Goal: Task Accomplishment & Management: Use online tool/utility

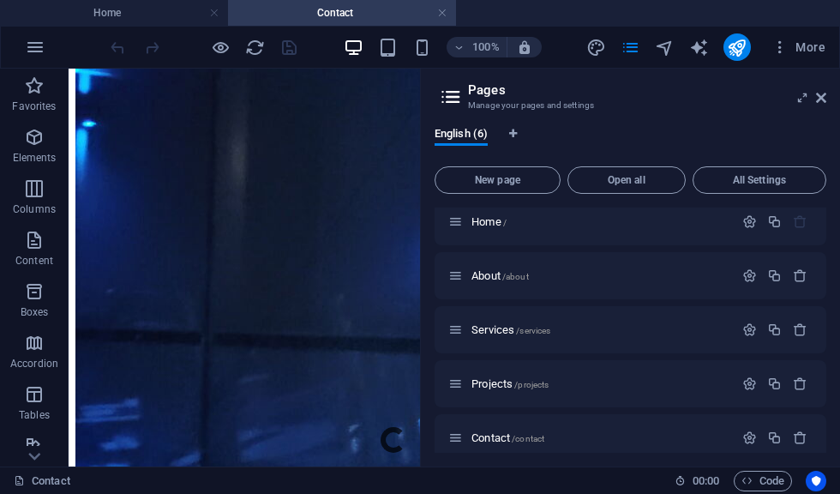
scroll to position [648, 0]
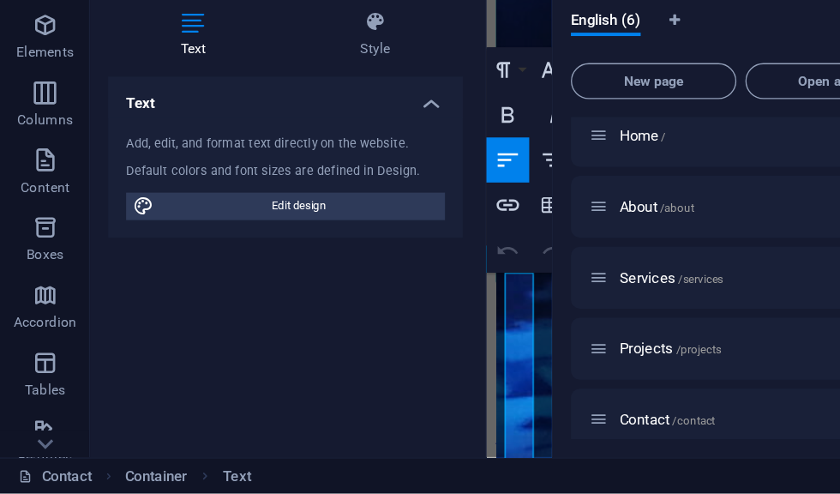
click at [280, 265] on span "Edit design" at bounding box center [228, 275] width 212 height 21
select select "px"
select select "300"
select select "px"
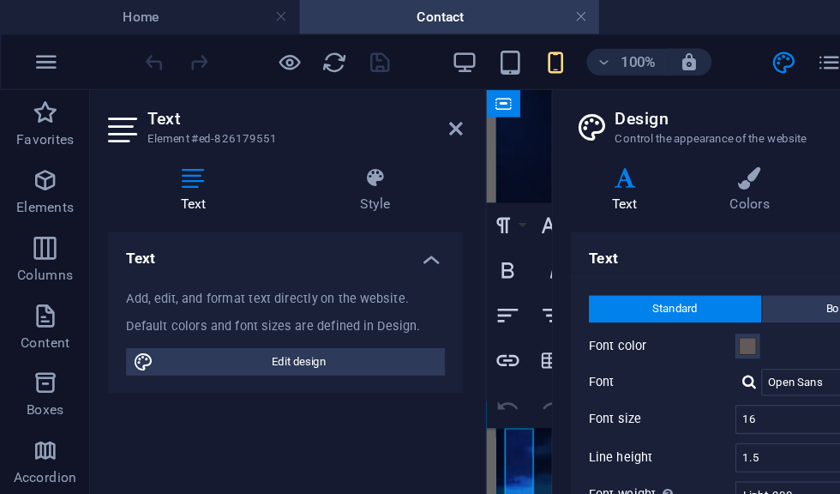
click at [351, 100] on icon at bounding box center [347, 98] width 10 height 14
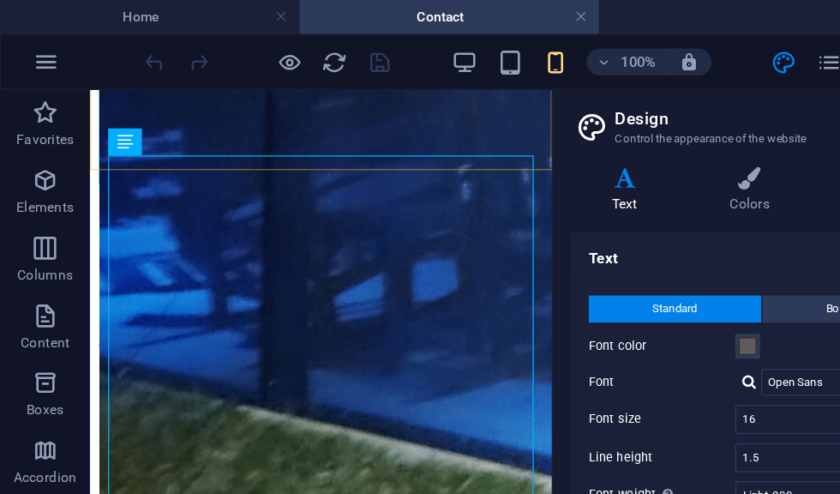
scroll to position [800, 0]
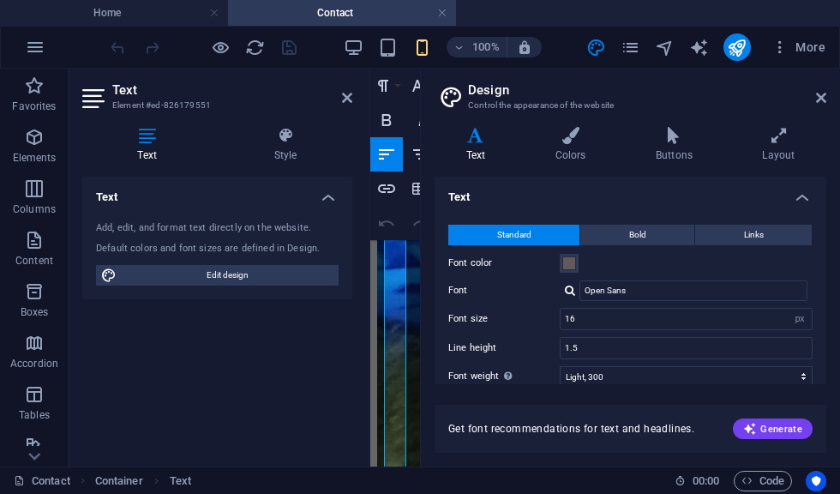
click at [307, 257] on div "Add, edit, and format text directly on the website. Default colors and font siz…" at bounding box center [217, 254] width 270 height 92
click at [265, 282] on span "Edit design" at bounding box center [228, 275] width 212 height 21
click at [286, 268] on span "Edit design" at bounding box center [228, 275] width 212 height 21
click at [256, 269] on span "Edit design" at bounding box center [228, 275] width 212 height 21
click at [825, 95] on icon at bounding box center [821, 98] width 10 height 14
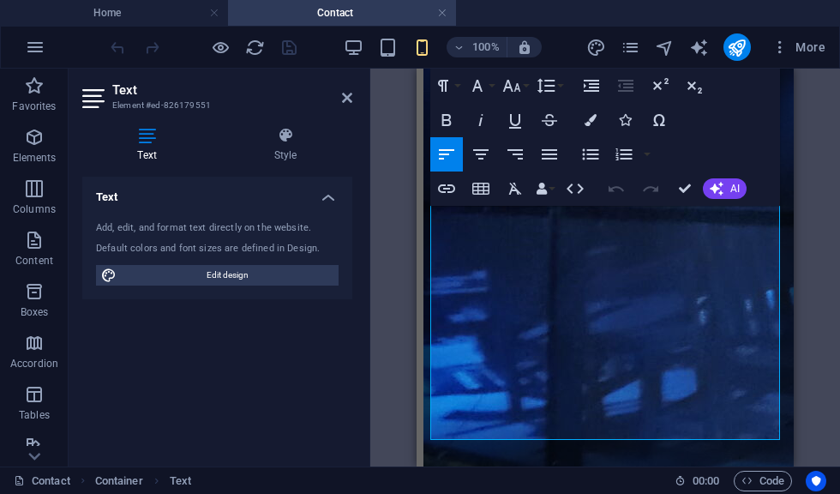
scroll to position [625, 0]
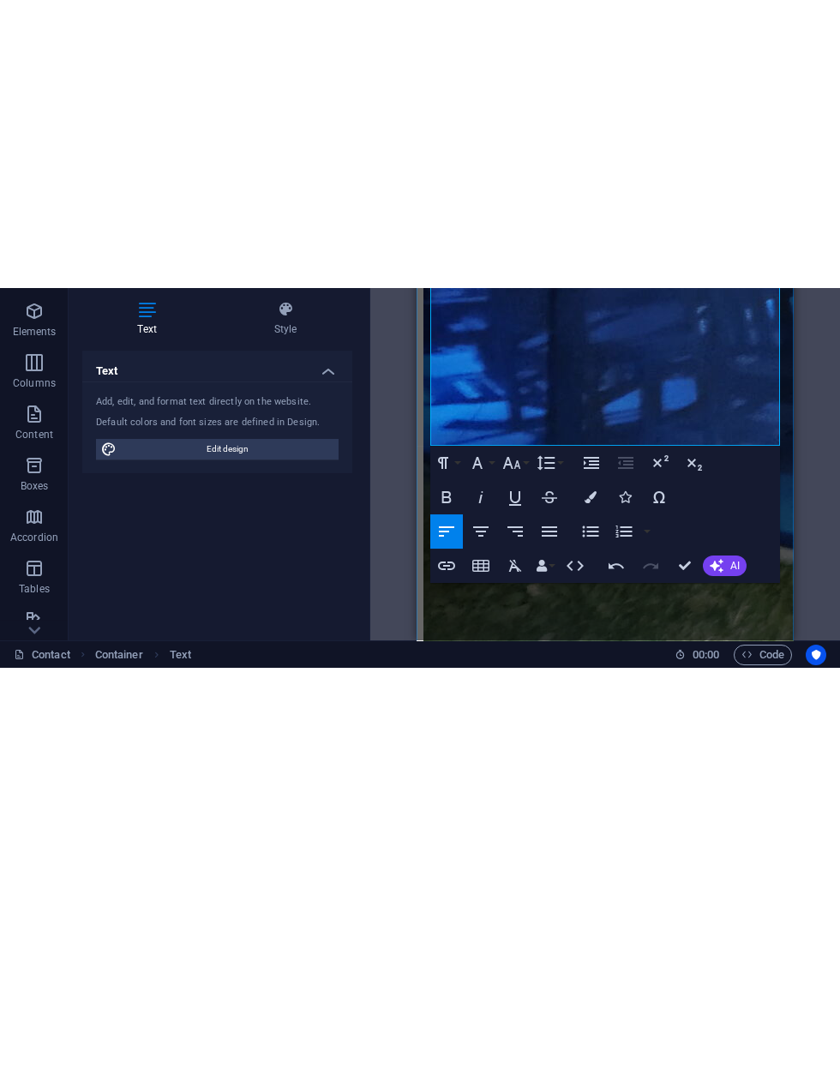
scroll to position [798, 0]
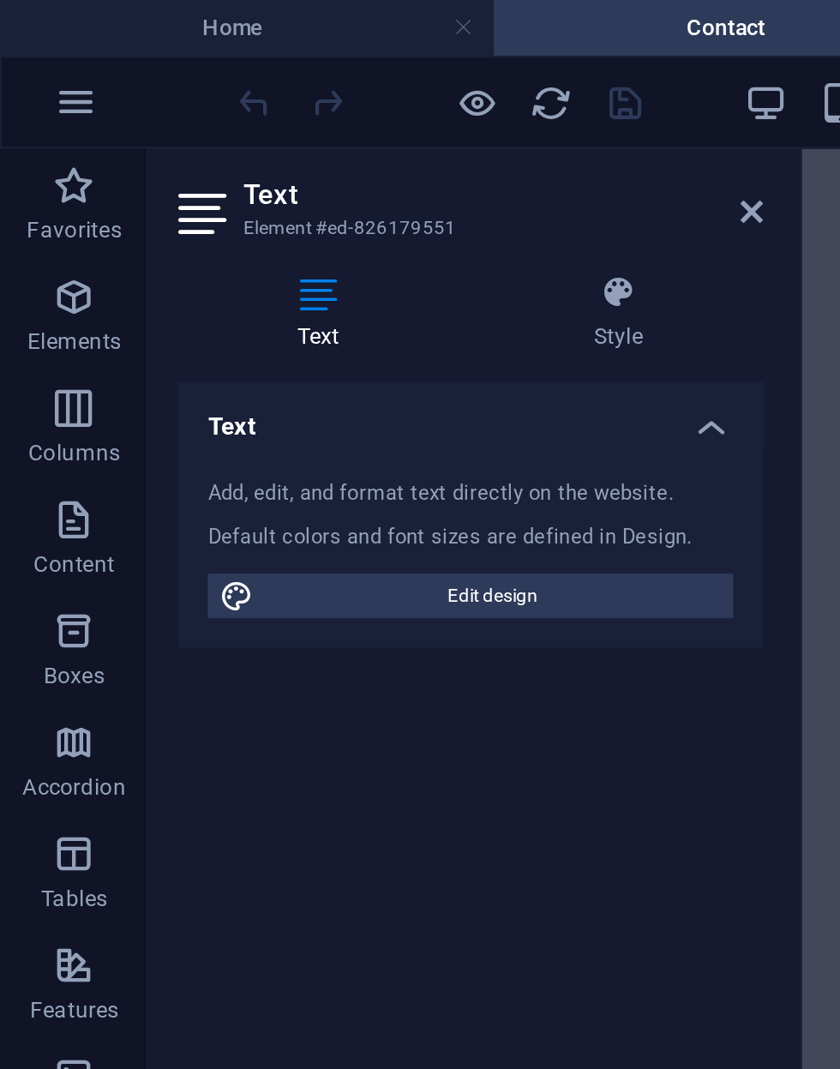
click at [345, 103] on icon at bounding box center [347, 98] width 10 height 14
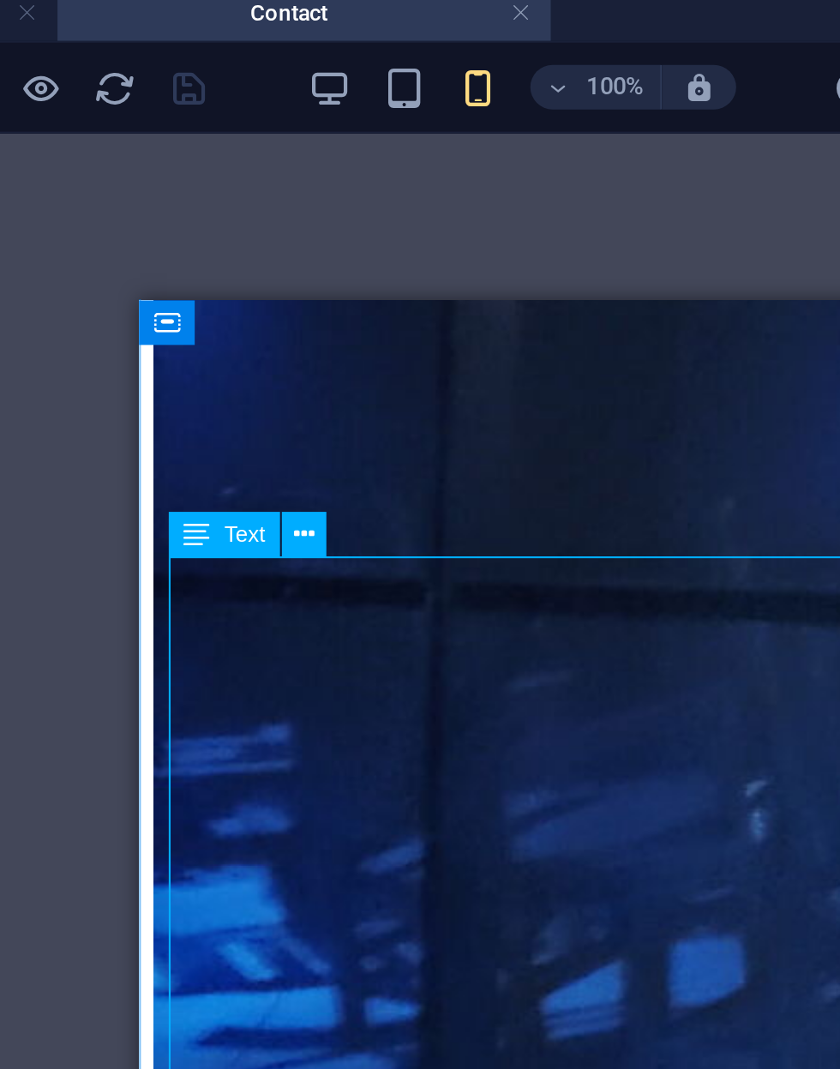
scroll to position [632, 0]
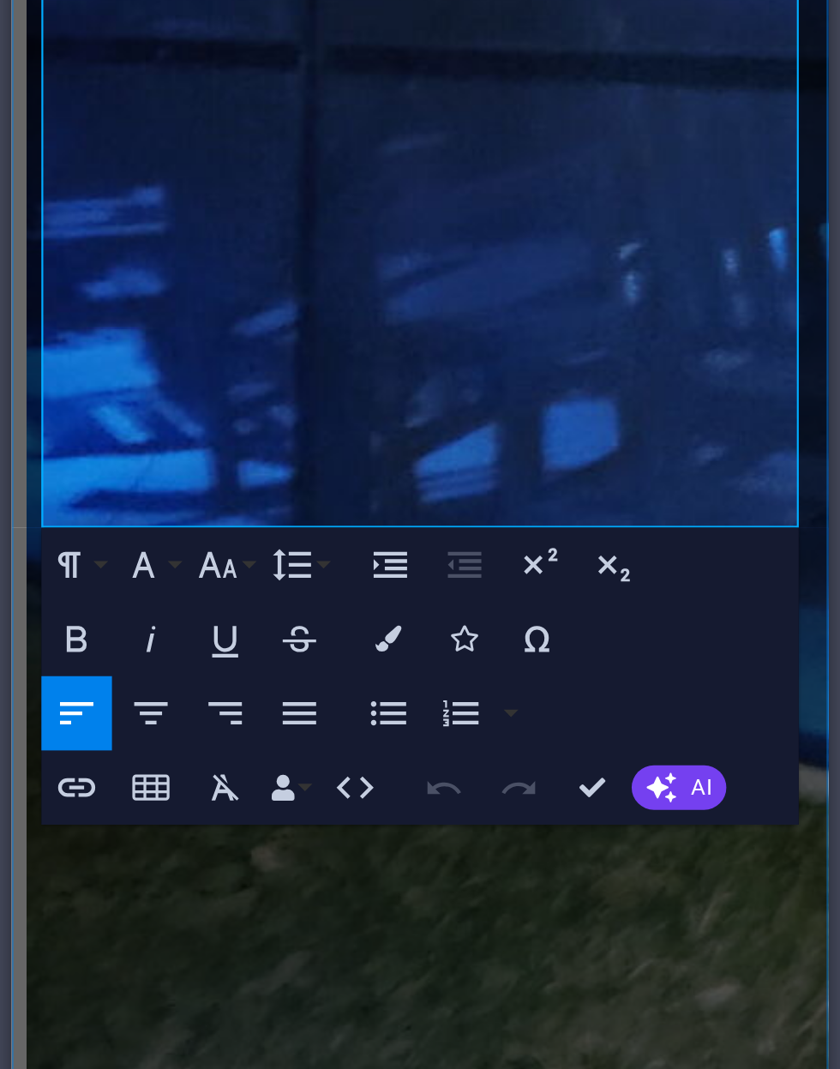
scroll to position [655, 0]
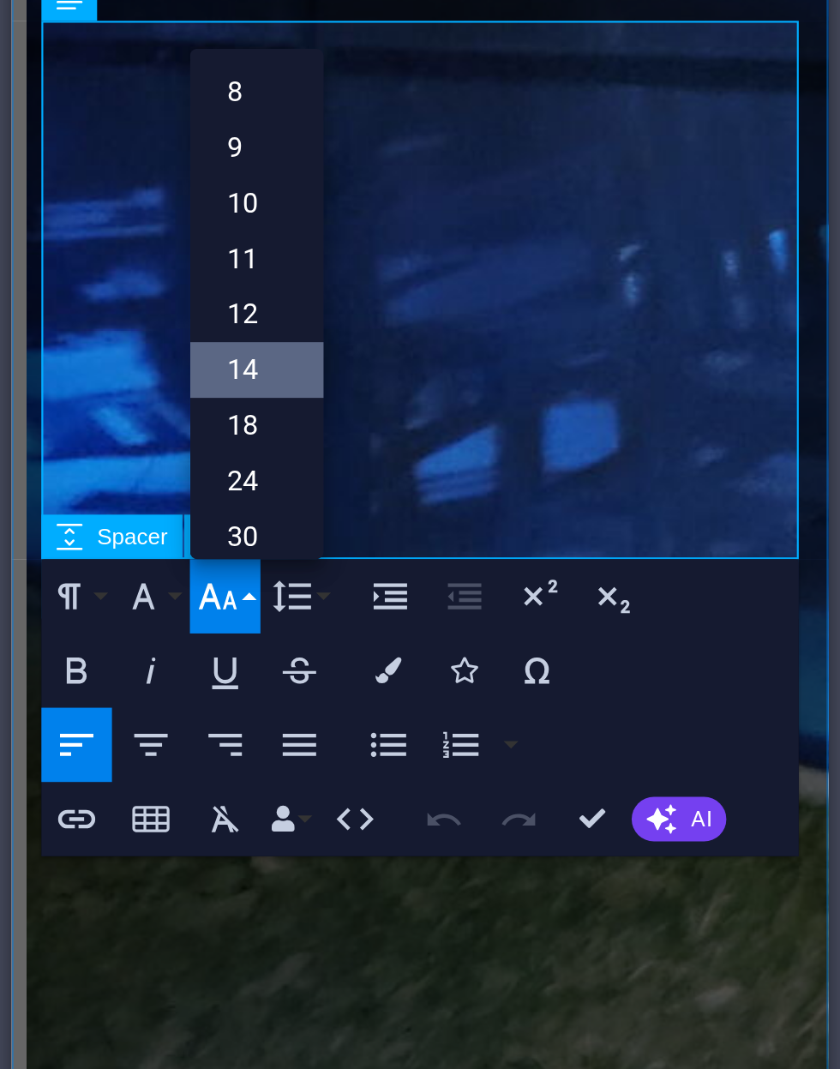
click at [499, 255] on ul "8 9 10 11 12 14 18 24 30 36 48 60 72 96" at bounding box center [530, 442] width 62 height 374
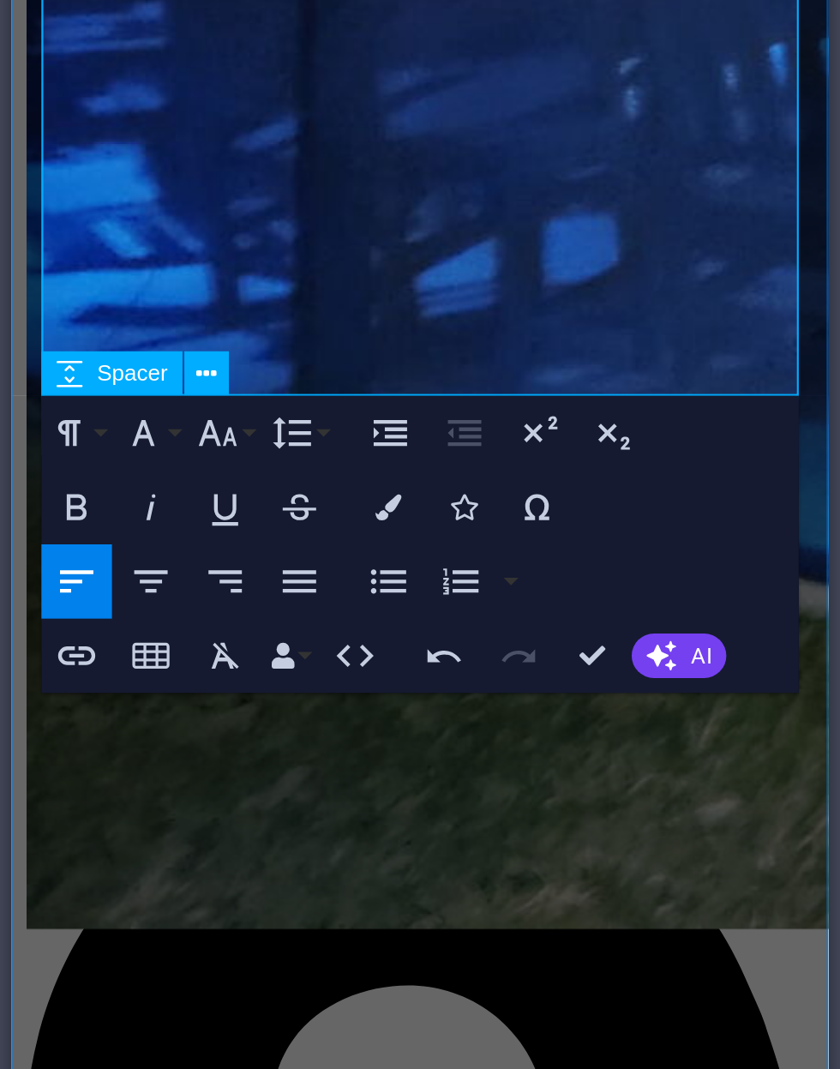
scroll to position [741, 0]
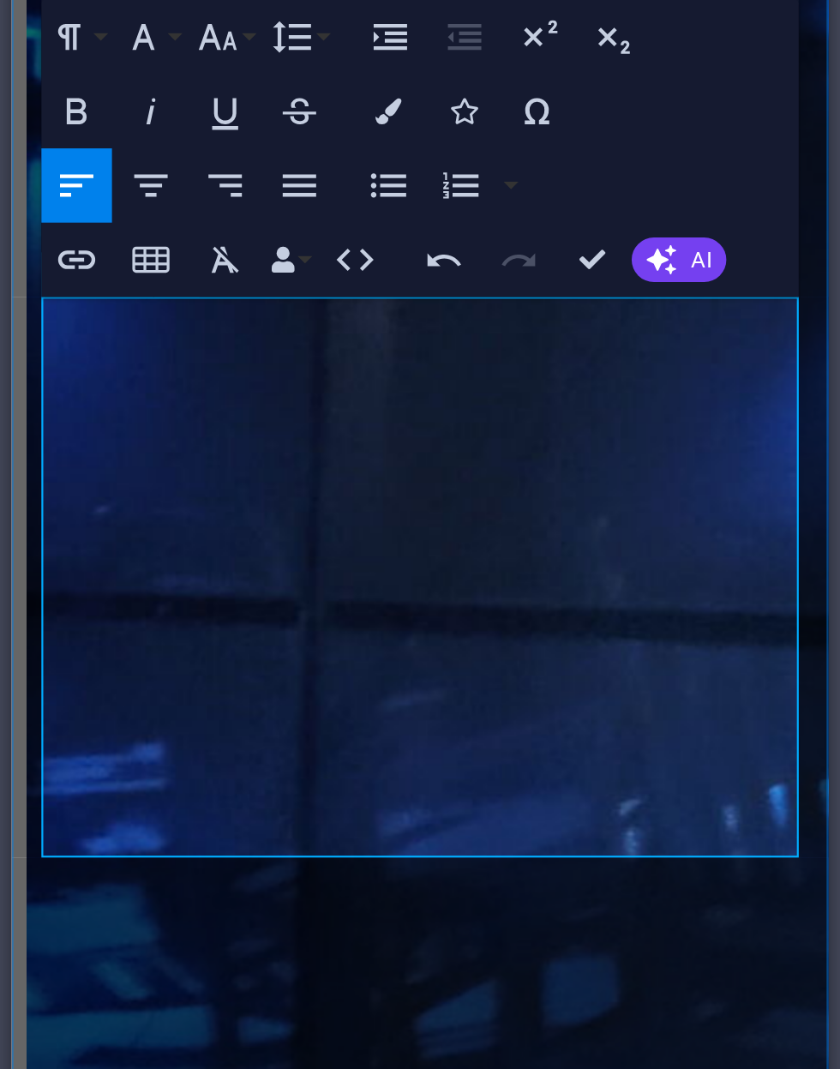
scroll to position [641, 0]
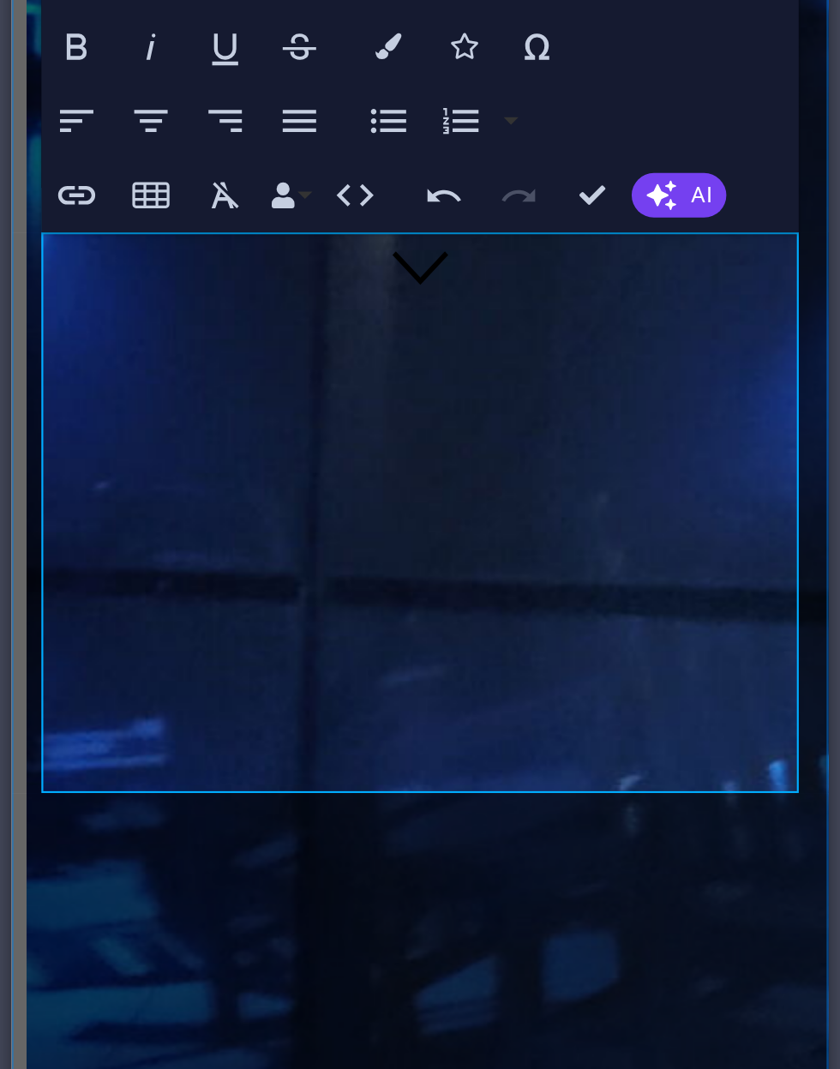
scroll to position [425, 0]
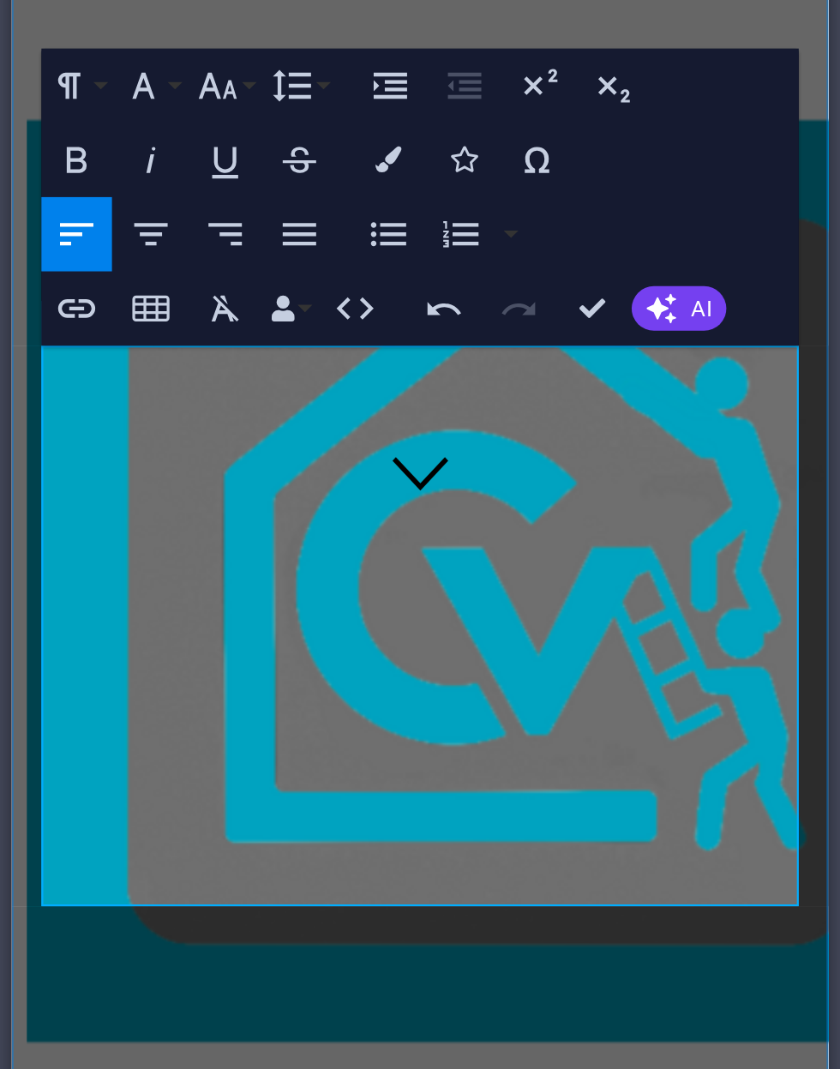
scroll to position [311, 0]
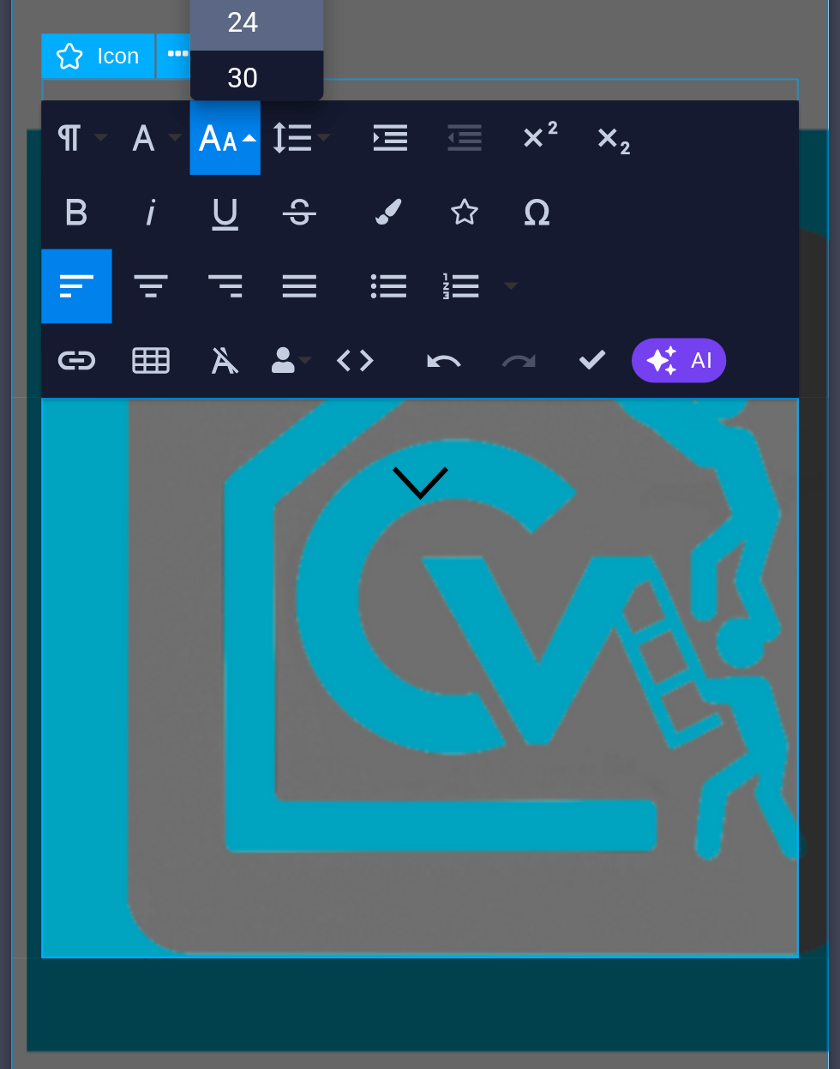
click at [499, 220] on link "8" at bounding box center [530, 233] width 62 height 26
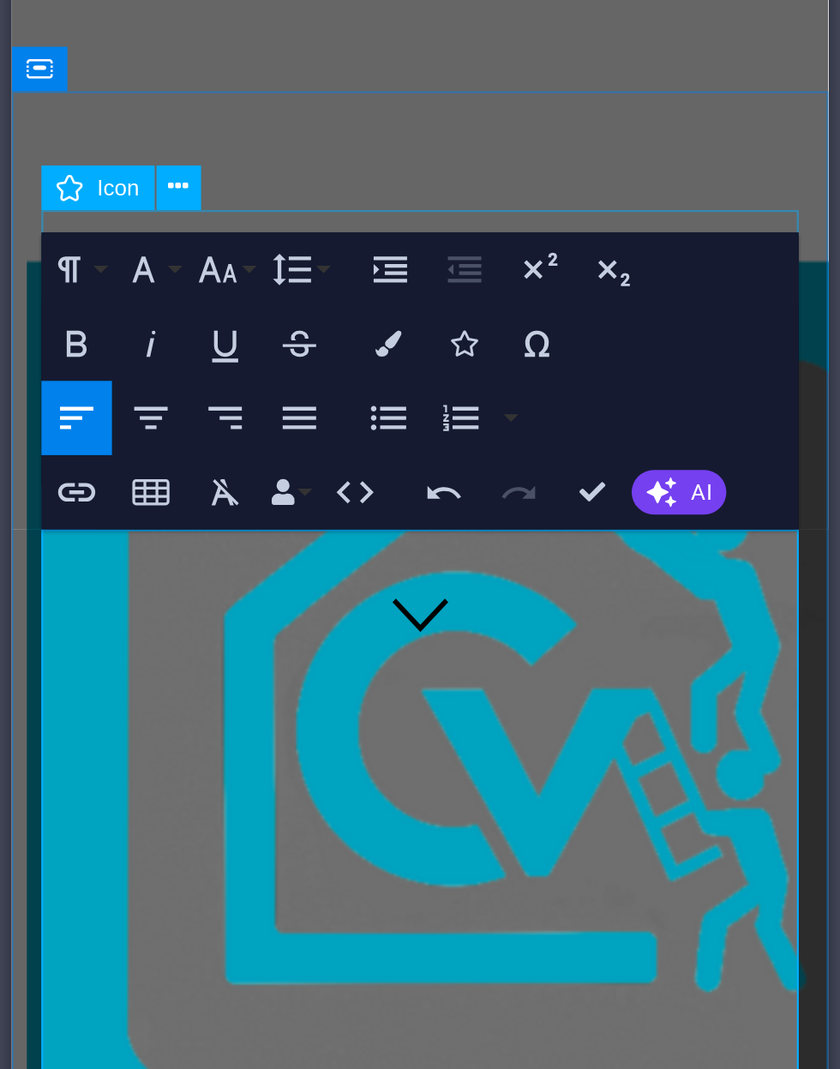
scroll to position [253, 0]
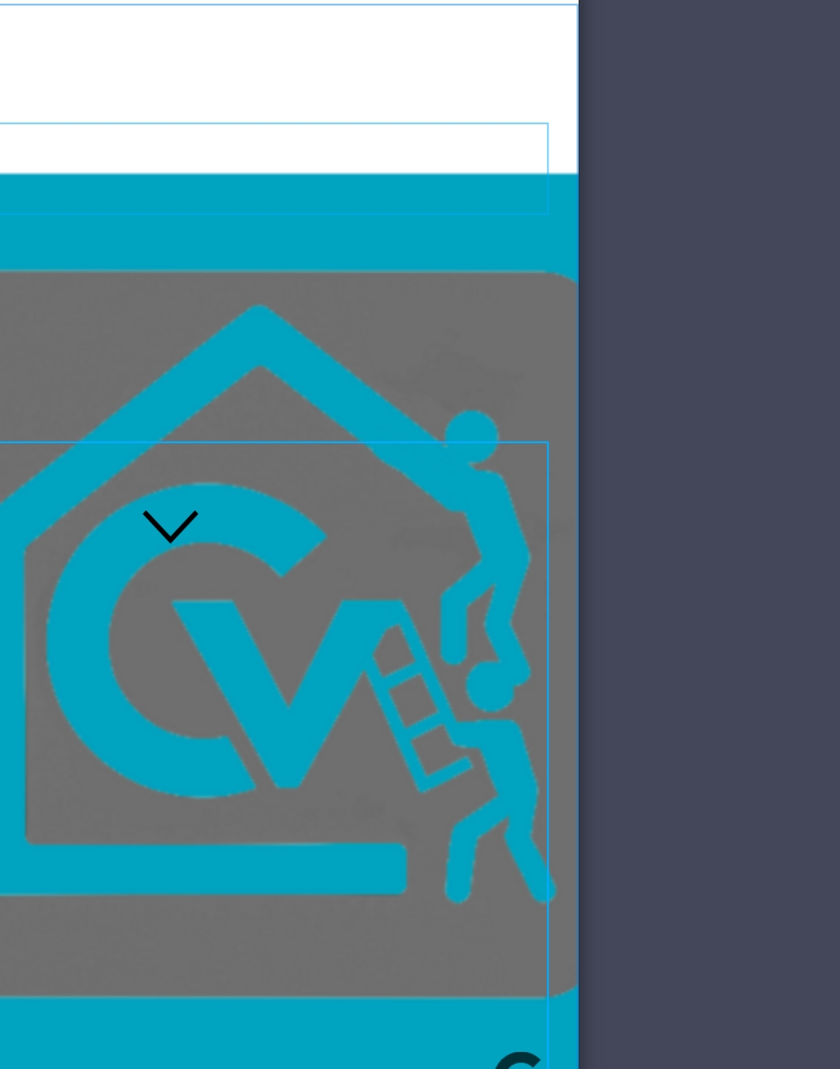
click at [300, 204] on div "Drag here to replace the existing content. Press “Ctrl” if you want to create a…" at bounding box center [455, 555] width 772 height 973
click at [289, 149] on div "Drag here to replace the existing content. Press “Ctrl” if you want to create a…" at bounding box center [455, 555] width 772 height 973
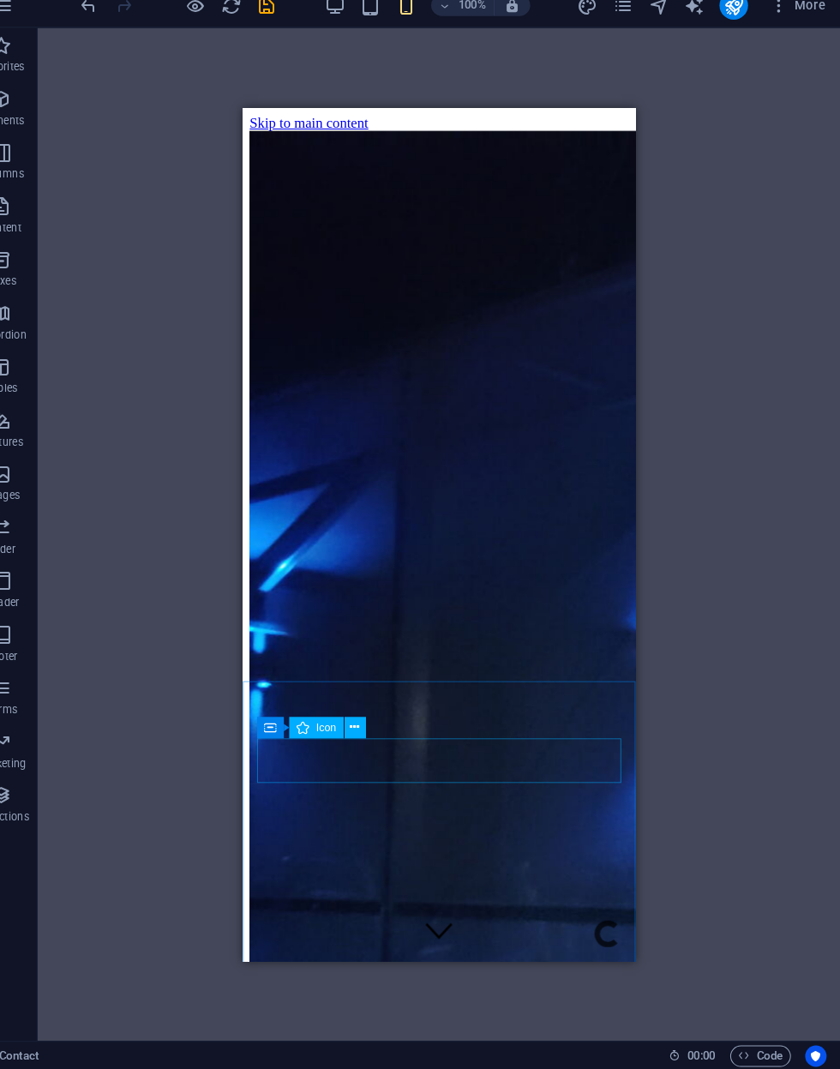
scroll to position [0, 0]
click at [280, 38] on icon "save" at bounding box center [290, 48] width 20 height 20
click at [727, 38] on icon "publish" at bounding box center [737, 48] width 20 height 20
